Goal: Information Seeking & Learning: Learn about a topic

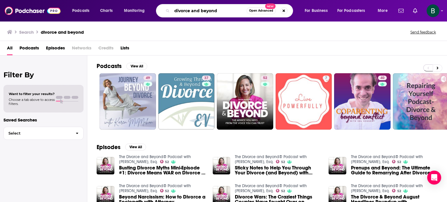
drag, startPoint x: 200, startPoint y: 11, endPoint x: 191, endPoint y: 11, distance: 9.0
click at [191, 11] on input "divorce and beyond" at bounding box center [209, 10] width 74 height 9
type input "divorce & beyond"
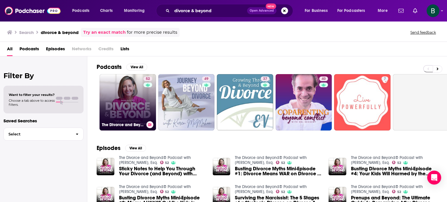
click at [130, 100] on link "52 The Divorce and Beyond® Podcast with [PERSON_NAME], Esq." at bounding box center [127, 102] width 56 height 56
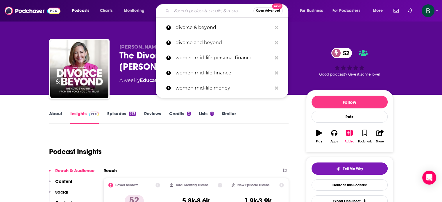
click at [212, 14] on input "Search podcasts, credits, & more..." at bounding box center [213, 10] width 82 height 9
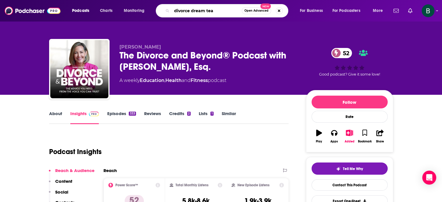
type input "divorce dream team"
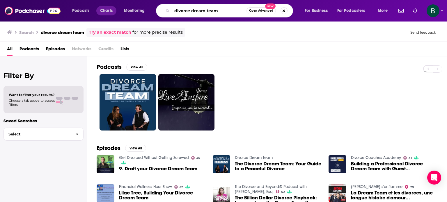
drag, startPoint x: 229, startPoint y: 10, endPoint x: 103, endPoint y: 7, distance: 126.5
click at [102, 8] on div "Podcasts Charts Monitoring divorce dream team Open Advanced New For Business Fo…" at bounding box center [230, 10] width 325 height 13
paste input "The Divorce to Bliss Podcast"
type input "The Divorce to Bliss Podcast"
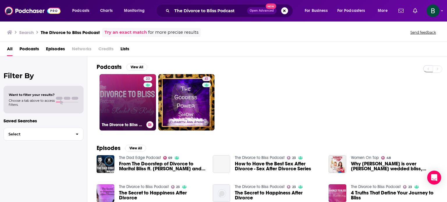
click at [137, 97] on link "23 The Divorce to Bliss Podcast" at bounding box center [127, 102] width 56 height 56
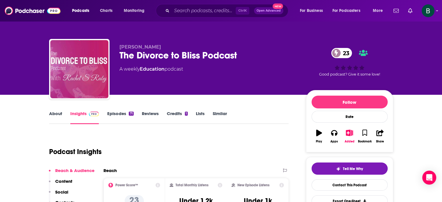
click at [54, 117] on link "About" at bounding box center [55, 117] width 13 height 13
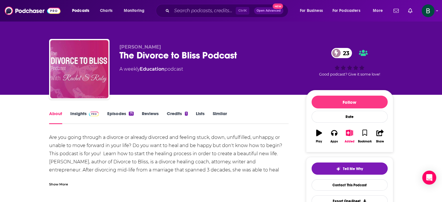
click at [59, 184] on div "Show More" at bounding box center [58, 184] width 19 height 6
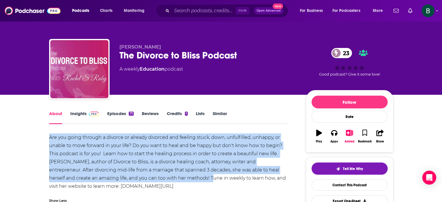
drag, startPoint x: 169, startPoint y: 178, endPoint x: 45, endPoint y: 138, distance: 130.3
copy div "Are you going through a divorce or already divorced and feeling stuck, down, un…"
click at [80, 117] on link "Insights" at bounding box center [84, 117] width 29 height 13
